Goal: Transaction & Acquisition: Purchase product/service

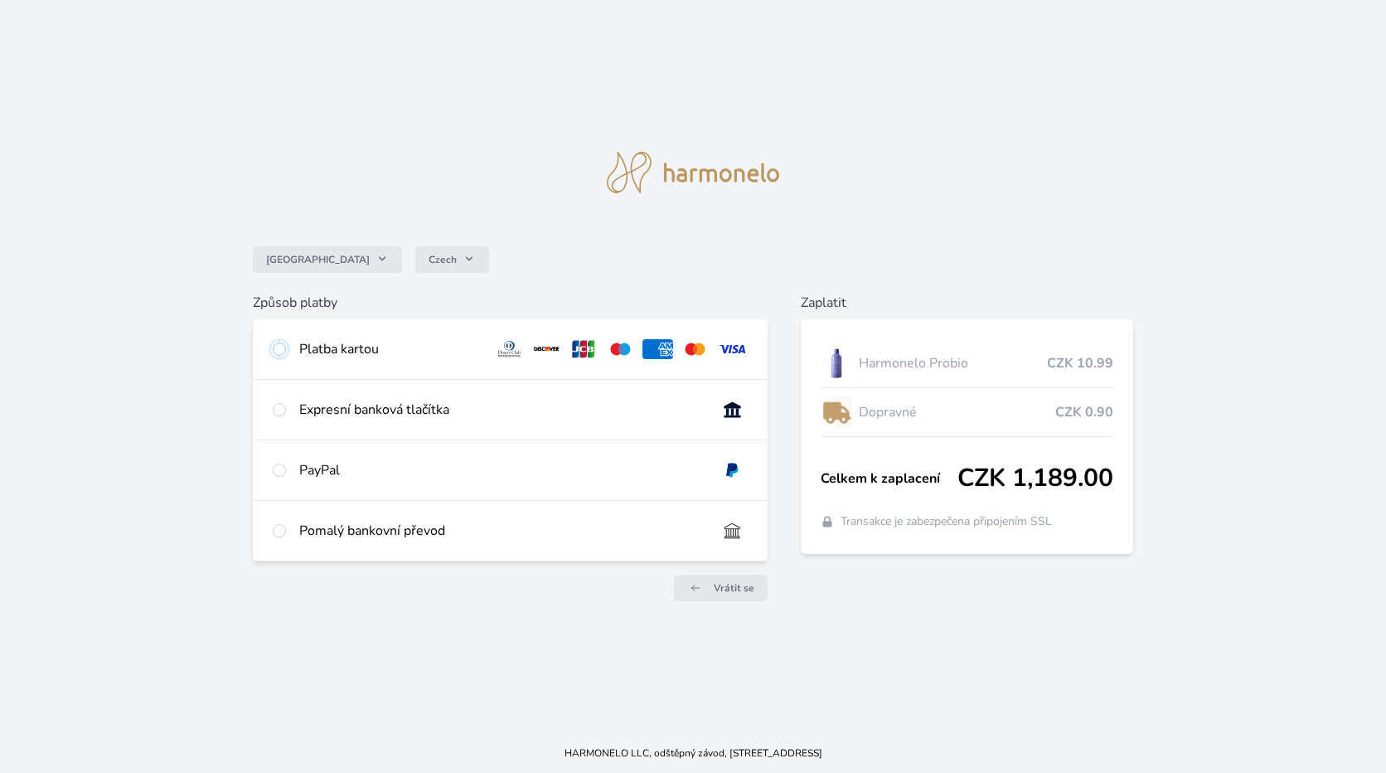
drag, startPoint x: 279, startPoint y: 350, endPoint x: 274, endPoint y: 359, distance: 10.0
click at [279, 351] on input "radio" at bounding box center [279, 348] width 13 height 13
radio input "true"
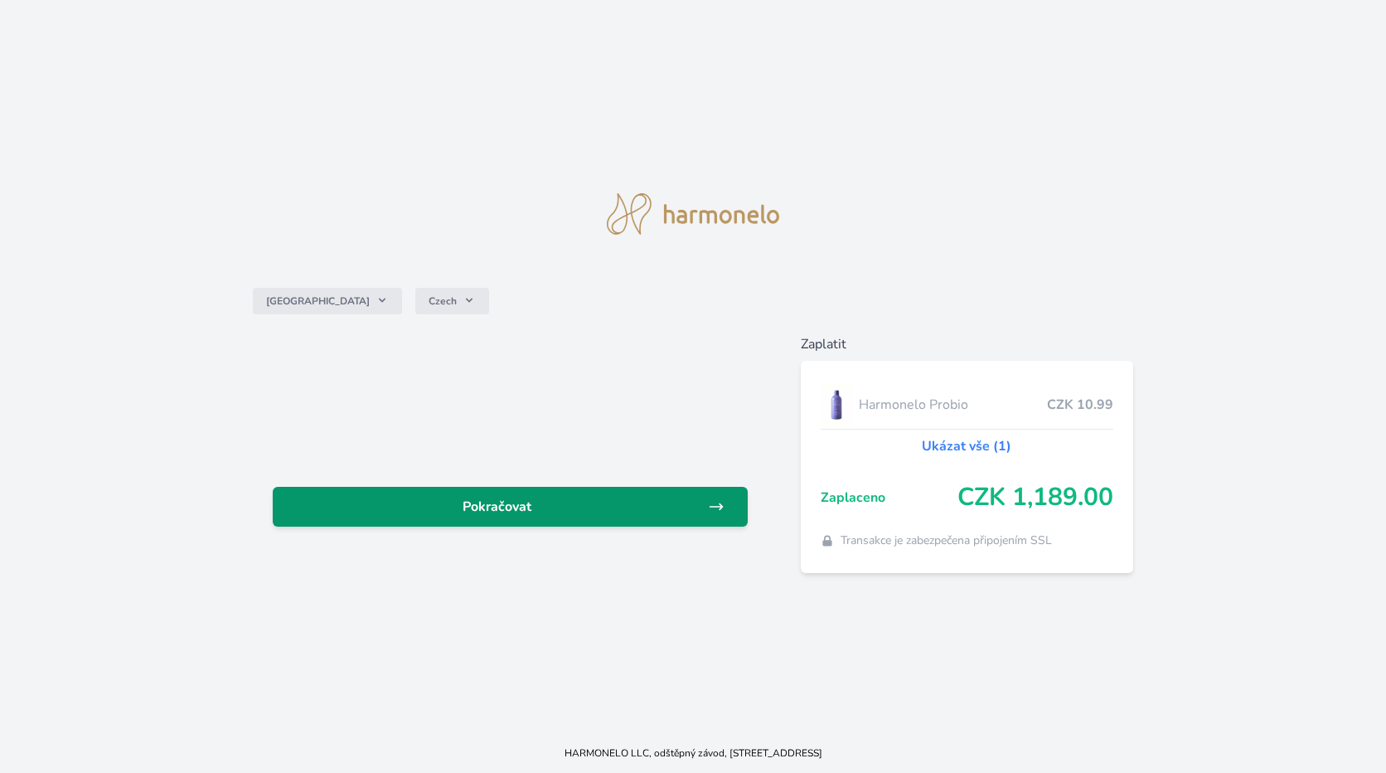
click at [474, 505] on span "Pokračovat" at bounding box center [497, 507] width 422 height 20
